Goal: Task Accomplishment & Management: Manage account settings

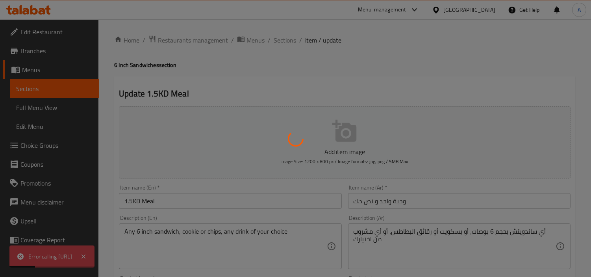
click at [273, 90] on div at bounding box center [295, 138] width 591 height 277
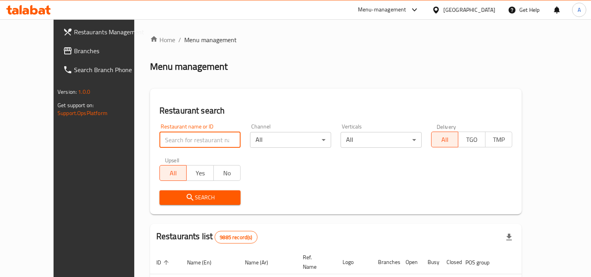
click at [209, 147] on input "search" at bounding box center [199, 140] width 81 height 16
paste input "645247"
type input "645247"
click button "Search" at bounding box center [199, 197] width 81 height 15
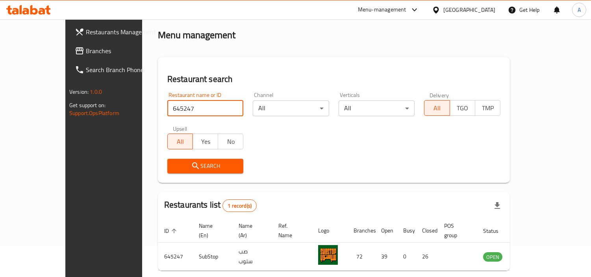
scroll to position [59, 0]
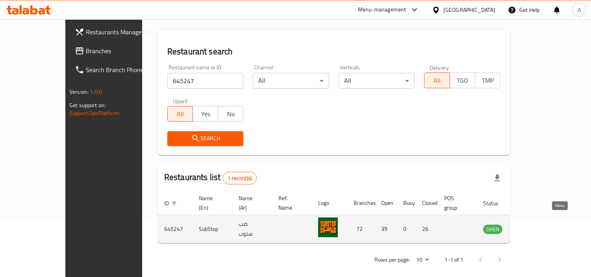
click at [534, 224] on icon "enhanced table" at bounding box center [528, 228] width 9 height 9
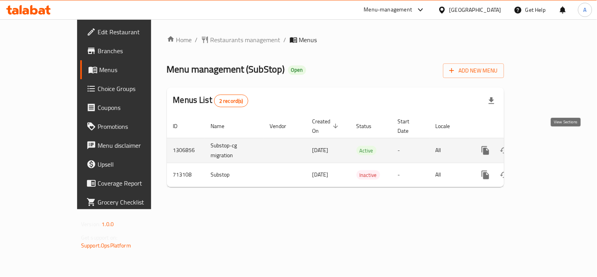
click at [547, 146] on icon "enhanced table" at bounding box center [542, 150] width 9 height 9
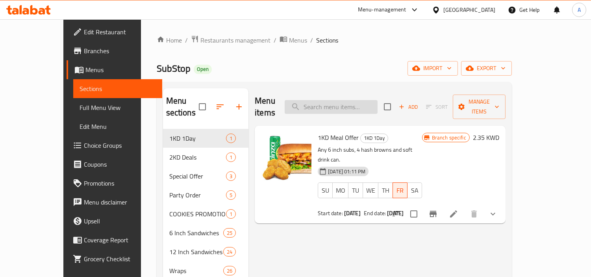
click at [373, 100] on input "search" at bounding box center [331, 107] width 93 height 14
type input "s"
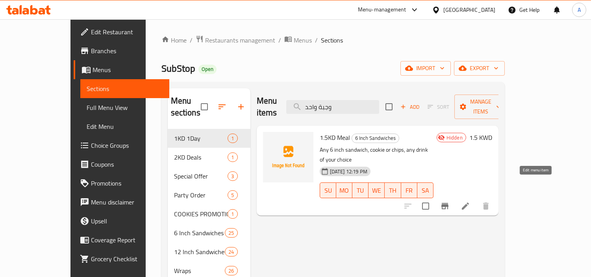
type input "وجبة واحد"
click at [470, 201] on icon at bounding box center [465, 205] width 9 height 9
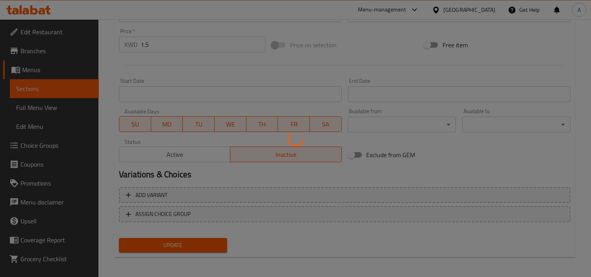
scroll to position [278, 0]
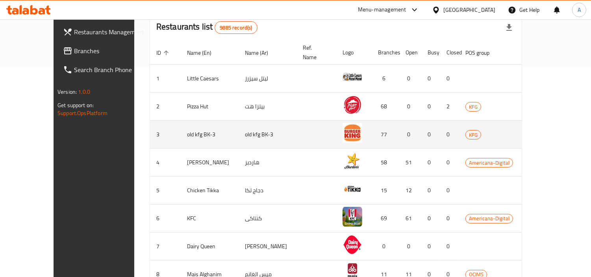
scroll to position [44, 0]
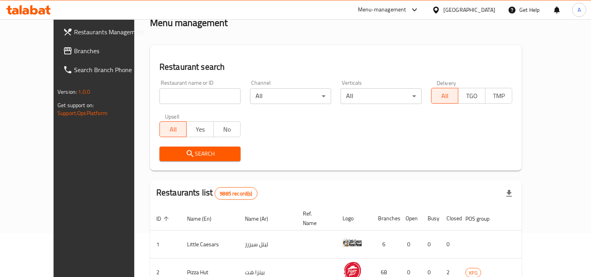
click at [159, 95] on input "search" at bounding box center [199, 96] width 81 height 16
paste input "645247"
type input "645247"
click at [171, 151] on span "Search" at bounding box center [200, 154] width 69 height 10
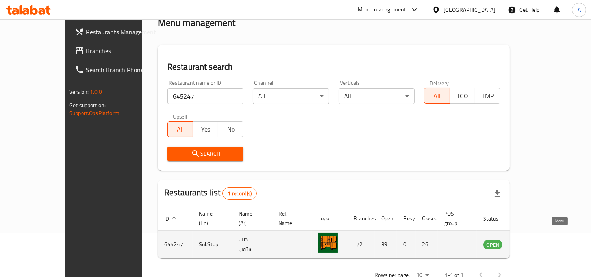
click at [534, 239] on icon "enhanced table" at bounding box center [528, 243] width 9 height 9
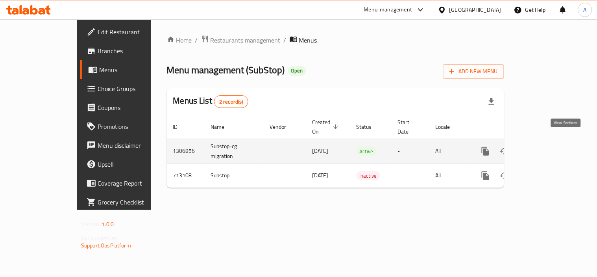
click at [552, 142] on link "enhanced table" at bounding box center [542, 151] width 19 height 19
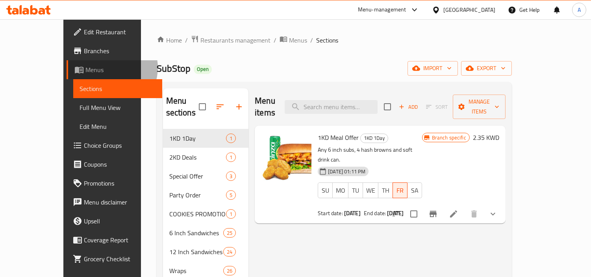
click at [85, 68] on span "Menus" at bounding box center [120, 69] width 70 height 9
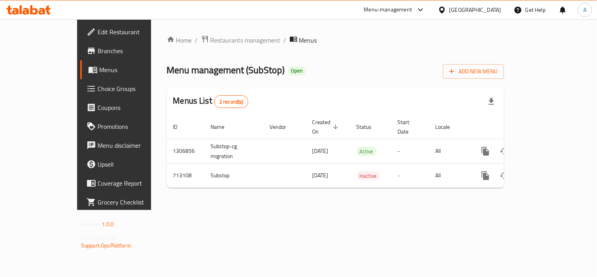
click at [99, 66] on span "Menus" at bounding box center [134, 69] width 71 height 9
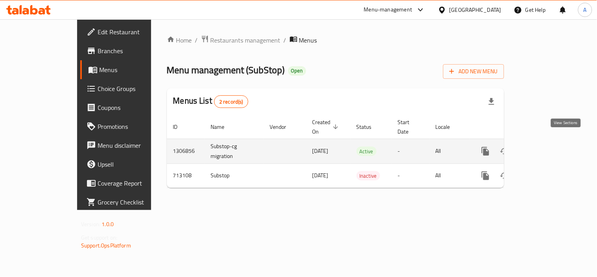
click at [547, 146] on icon "enhanced table" at bounding box center [542, 150] width 9 height 9
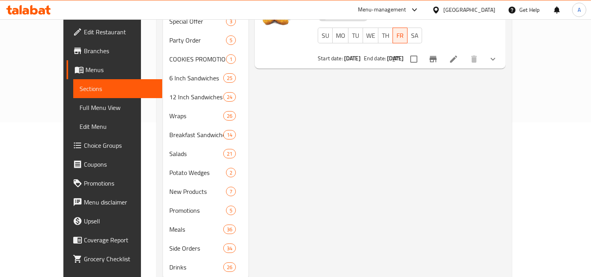
scroll to position [167, 0]
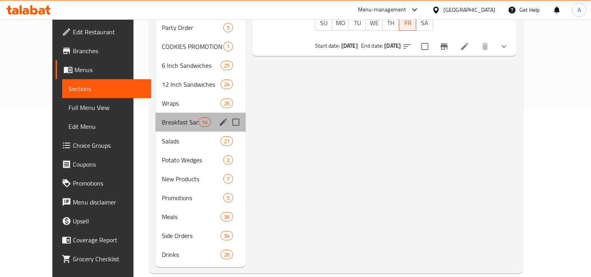
click at [189, 113] on div "Breakfast Sandwiches 14" at bounding box center [201, 122] width 90 height 19
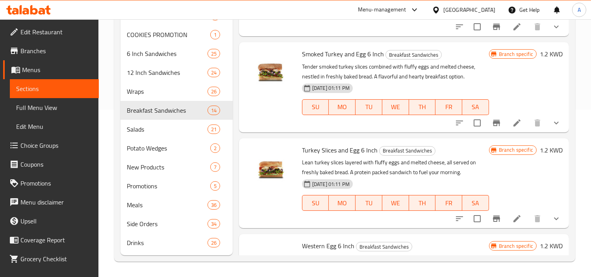
click at [518, 121] on li at bounding box center [517, 123] width 22 height 14
